Goal: Task Accomplishment & Management: Complete application form

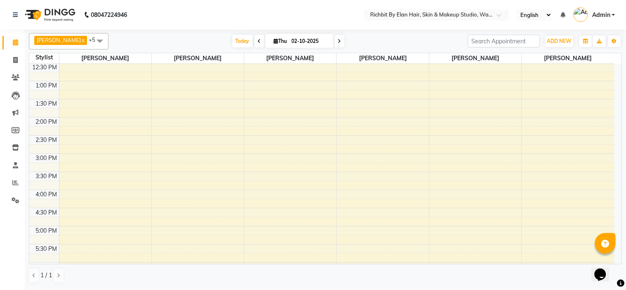
scroll to position [229, 0]
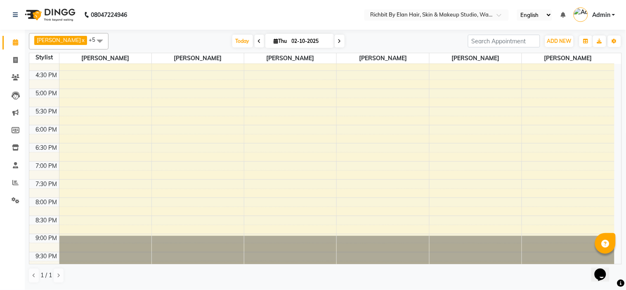
click at [255, 38] on span at bounding box center [260, 41] width 10 height 13
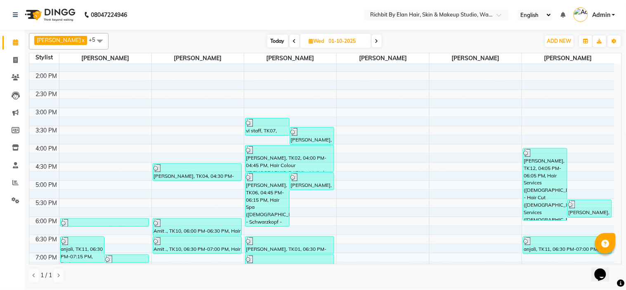
scroll to position [237, 0]
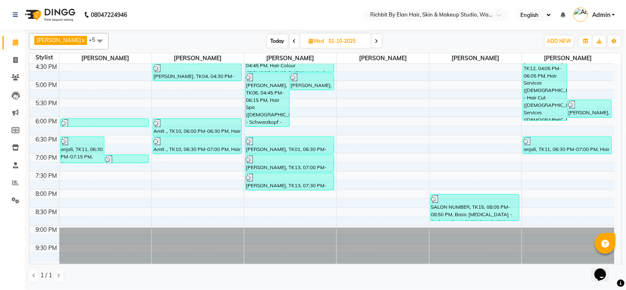
click at [375, 41] on span at bounding box center [377, 41] width 10 height 13
type input "02-10-2025"
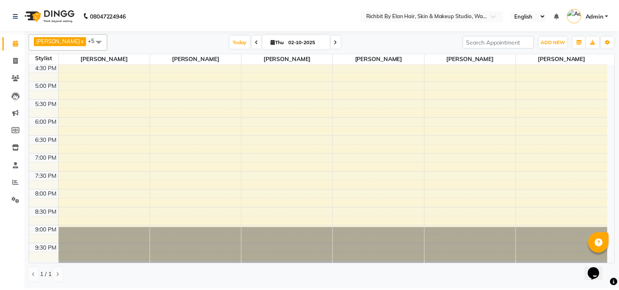
scroll to position [0, 0]
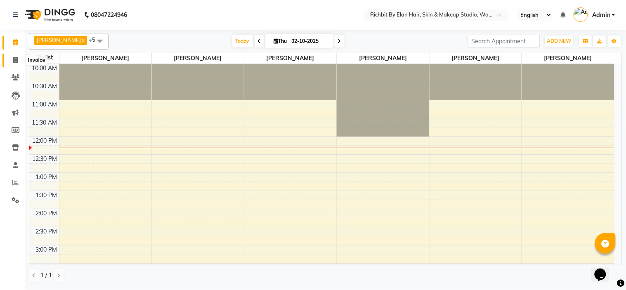
click at [13, 61] on icon at bounding box center [15, 60] width 5 height 6
select select "service"
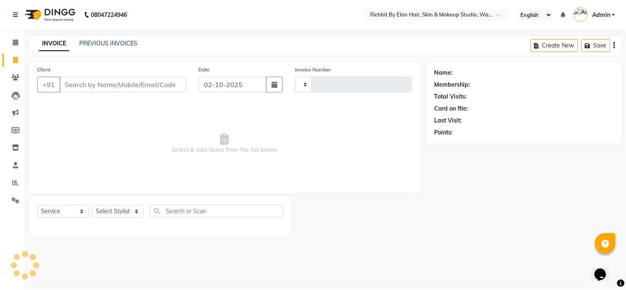
type input "1067"
select select "4114"
drag, startPoint x: 134, startPoint y: 212, endPoint x: 134, endPoint y: 206, distance: 5.8
click at [134, 212] on select "Select Stylist [PERSON_NAME] [PERSON_NAME] [PERSON_NAME] [PERSON_NAME] Ram [PER…" at bounding box center [118, 211] width 52 height 13
select select "39151"
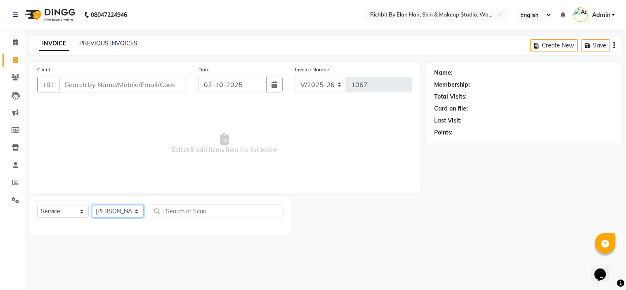
click at [92, 205] on select "Select Stylist [PERSON_NAME] [PERSON_NAME] [PERSON_NAME] [PERSON_NAME] Ram [PER…" at bounding box center [118, 211] width 52 height 13
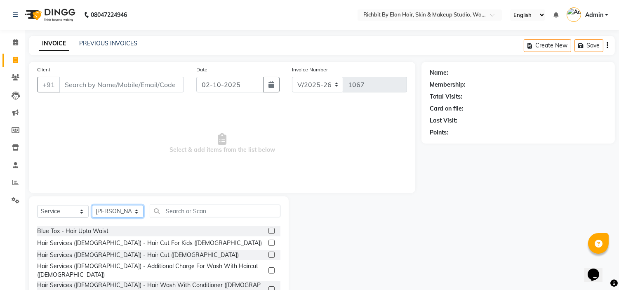
scroll to position [92, 0]
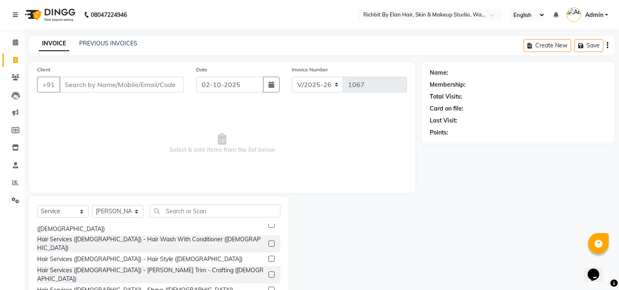
click at [269, 271] on label at bounding box center [272, 274] width 6 height 6
click at [269, 272] on input "checkbox" at bounding box center [271, 274] width 5 height 5
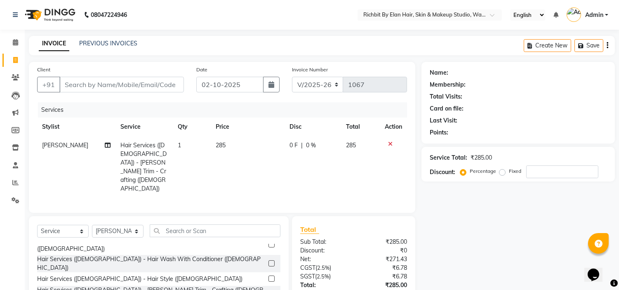
checkbox input "false"
click at [545, 175] on input "number" at bounding box center [562, 171] width 72 height 13
type input "30"
click at [285, 153] on td "85.5 F | 30 %" at bounding box center [313, 167] width 58 height 62
select select "39151"
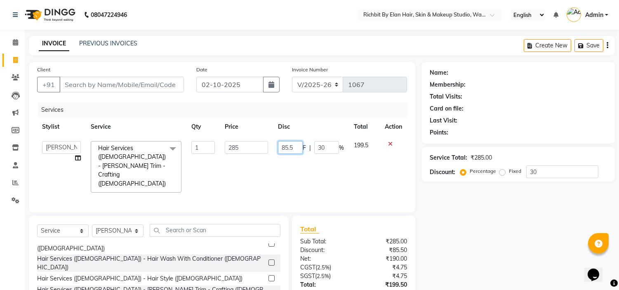
click at [300, 146] on input "85.5" at bounding box center [290, 147] width 25 height 13
type input "85"
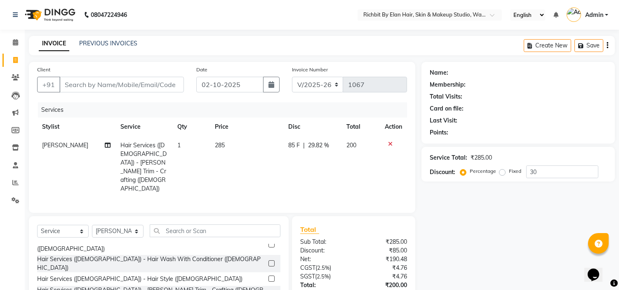
click at [391, 174] on div "Services Stylist Service Qty Price Disc Total Action [PERSON_NAME] Hair Service…" at bounding box center [222, 153] width 370 height 102
click at [158, 83] on input "Client" at bounding box center [121, 85] width 125 height 16
type input "8"
type input "0"
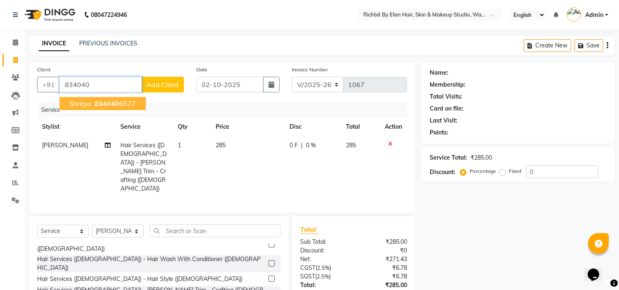
click at [113, 104] on span "834040" at bounding box center [106, 103] width 25 height 8
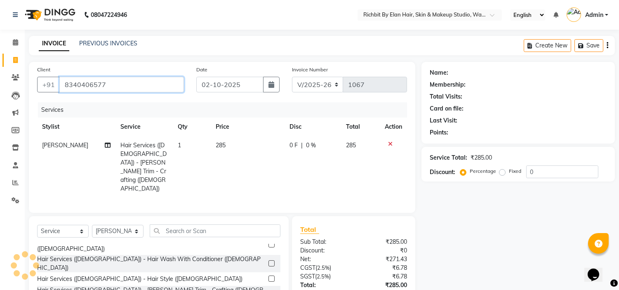
type input "8340406577"
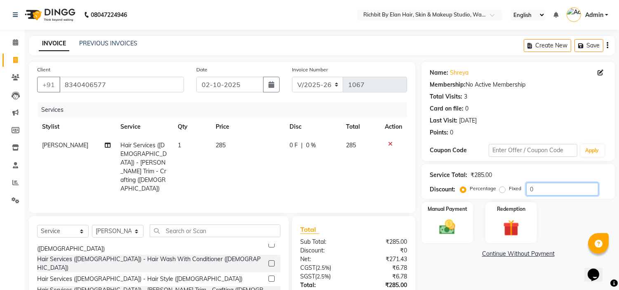
click at [551, 192] on input "0" at bounding box center [562, 189] width 72 height 13
type input "030"
click at [290, 146] on span "85.5 F" at bounding box center [297, 145] width 16 height 9
select select "39151"
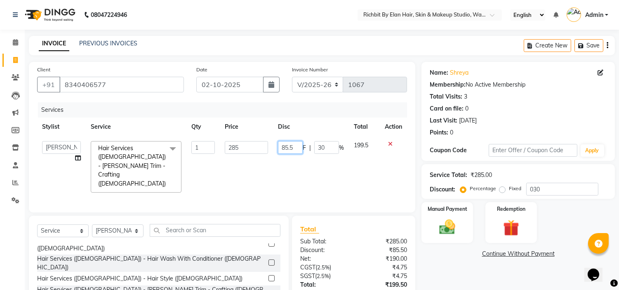
click at [295, 145] on input "85.5" at bounding box center [290, 147] width 25 height 13
type input "85"
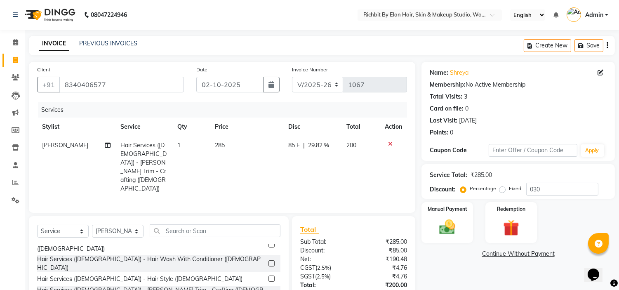
click at [297, 182] on div "Services Stylist Service Qty Price Disc Total Action [PERSON_NAME] Hair Service…" at bounding box center [222, 153] width 370 height 102
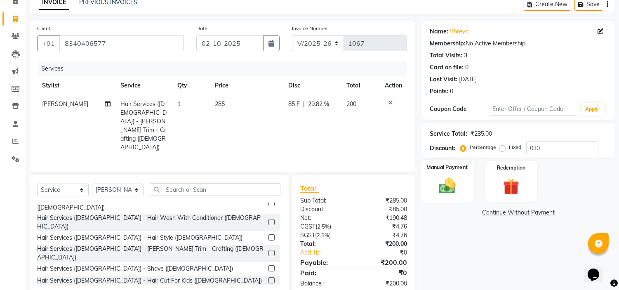
click at [461, 198] on div "Manual Payment" at bounding box center [448, 181] width 54 height 42
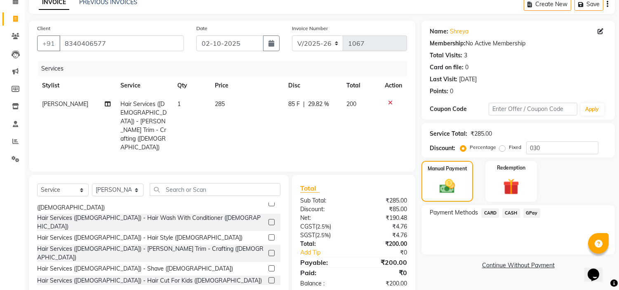
click at [526, 212] on span "GPay" at bounding box center [532, 212] width 17 height 9
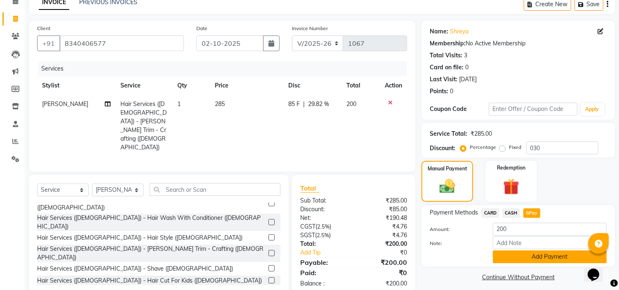
click at [505, 254] on button "Add Payment" at bounding box center [550, 256] width 114 height 13
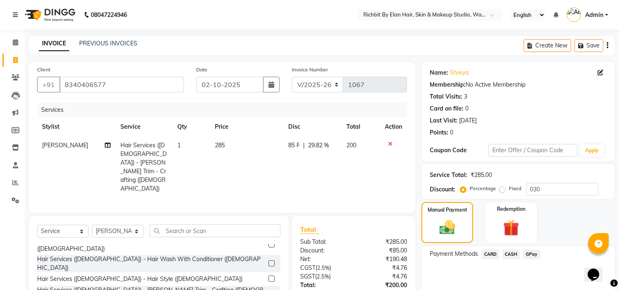
scroll to position [81, 0]
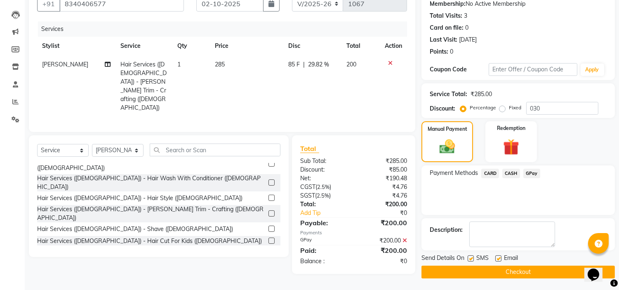
click at [479, 267] on button "Checkout" at bounding box center [518, 272] width 193 height 13
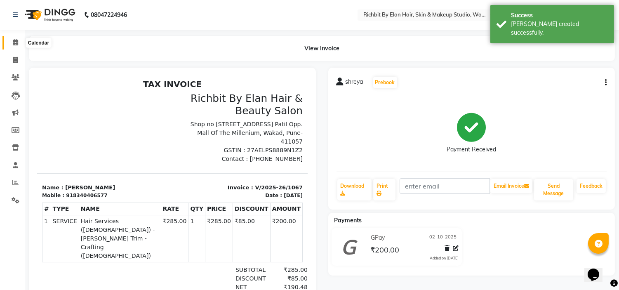
click at [15, 42] on icon at bounding box center [15, 42] width 5 height 6
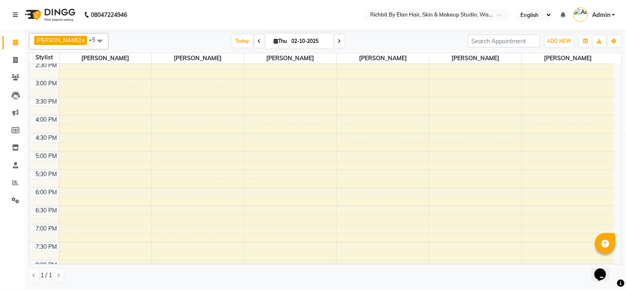
scroll to position [146, 0]
